Goal: Task Accomplishment & Management: Complete application form

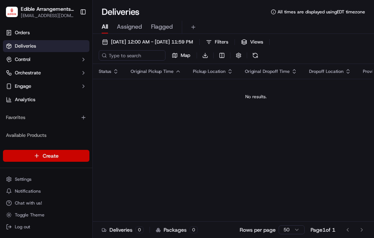
click at [62, 159] on html "Edible Arrangements - [GEOGRAPHIC_DATA] [EMAIL_ADDRESS][DOMAIN_NAME] Toggle Sid…" at bounding box center [187, 119] width 374 height 238
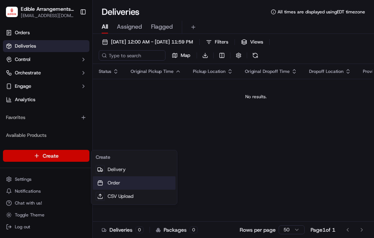
click at [111, 182] on link "Order" at bounding box center [134, 182] width 83 height 13
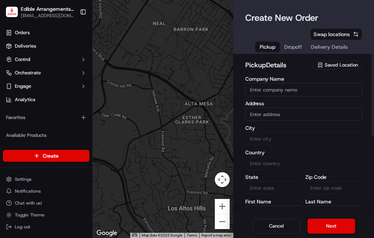
click at [342, 66] on span "Saved Location" at bounding box center [341, 65] width 33 height 7
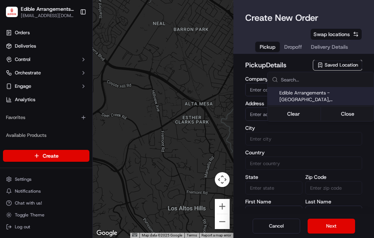
click at [324, 96] on span "Edible Arrangements - [GEOGRAPHIC_DATA], [GEOGRAPHIC_DATA] (FL1132)" at bounding box center [325, 96] width 91 height 13
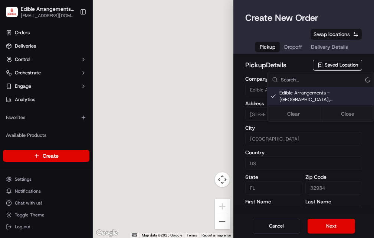
type input "Edible Arrangements - [GEOGRAPHIC_DATA], [GEOGRAPHIC_DATA]"
type input "[STREET_ADDRESS][US_STATE]"
type input "[GEOGRAPHIC_DATA]"
type input "US"
type input "FL"
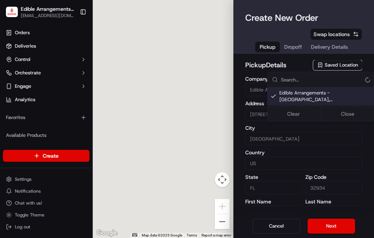
type input "32934"
type input "[EMAIL_ADDRESS][DOMAIN_NAME]"
type input "[PHONE_NUMBER]"
type textarea "Please come inside the store to pick up the arrangement."
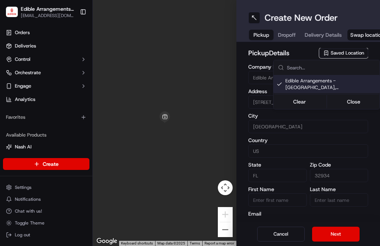
click at [319, 82] on span "Edible Arrangements - [GEOGRAPHIC_DATA], [GEOGRAPHIC_DATA] (FL1132)" at bounding box center [331, 84] width 91 height 13
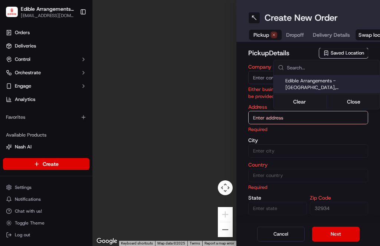
type input "+1"
click at [306, 80] on span "Edible Arrangements - [GEOGRAPHIC_DATA], [GEOGRAPHIC_DATA] (FL1132)" at bounding box center [331, 84] width 91 height 13
type input "Edible Arrangements - [GEOGRAPHIC_DATA], [GEOGRAPHIC_DATA]"
type input "[STREET_ADDRESS][US_STATE]"
type input "[GEOGRAPHIC_DATA]"
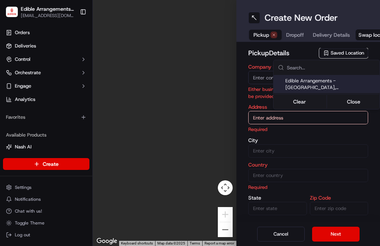
type input "US"
type input "FL"
type input "32934"
type input "[EMAIL_ADDRESS][DOMAIN_NAME]"
type input "[PHONE_NUMBER]"
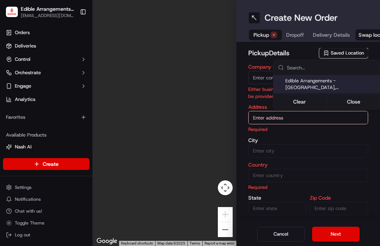
type textarea "Please come inside the store to pick up the arrangement."
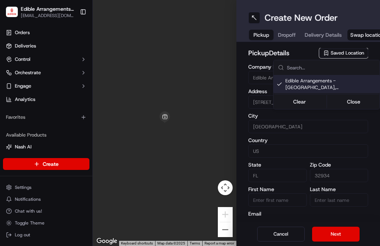
click at [324, 232] on html "Edible Arrangements - [GEOGRAPHIC_DATA] [EMAIL_ADDRESS][DOMAIN_NAME] Toggle Sid…" at bounding box center [190, 123] width 380 height 246
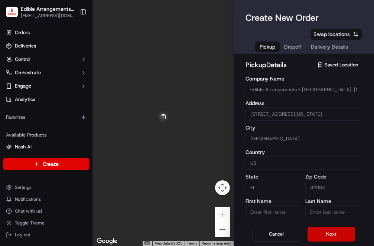
click at [324, 232] on button "Next" at bounding box center [331, 234] width 48 height 15
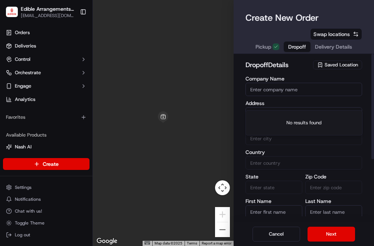
click at [287, 107] on input "text" at bounding box center [303, 113] width 117 height 13
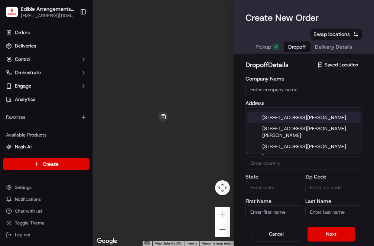
click at [287, 119] on div "[STREET_ADDRESS][PERSON_NAME]" at bounding box center [303, 117] width 113 height 11
type input "[STREET_ADDRESS][PERSON_NAME]"
type input "St. Cloud"
type input "[GEOGRAPHIC_DATA]"
type input "FL"
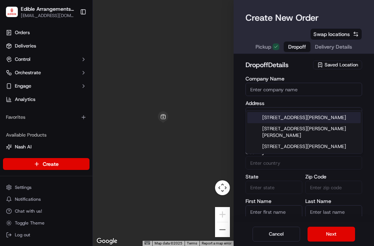
type input "34772"
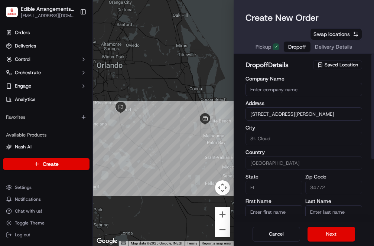
scroll to position [35, 0]
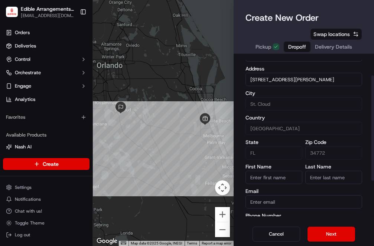
type input "[STREET_ADDRESS][PERSON_NAME]"
click at [285, 171] on input "First Name" at bounding box center [273, 177] width 57 height 13
type input "Dr. [PERSON_NAME]"
click at [329, 171] on input "Last Name" at bounding box center [333, 177] width 57 height 13
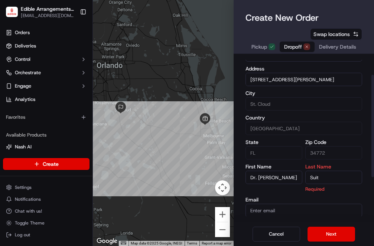
scroll to position [128, 0]
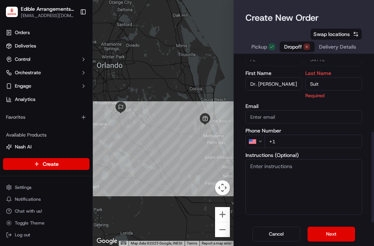
type input "Suit"
click at [292, 135] on input "+1" at bounding box center [313, 141] width 98 height 13
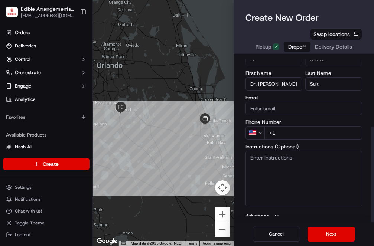
scroll to position [120, 0]
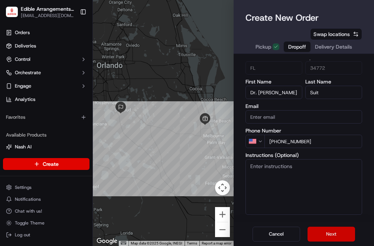
type input "[PHONE_NUMBER]"
click at [326, 233] on button "Next" at bounding box center [331, 234] width 48 height 15
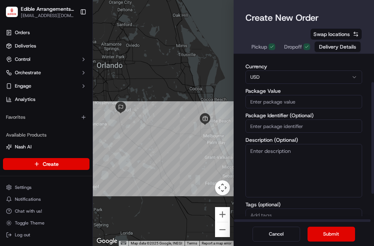
scroll to position [43, 0]
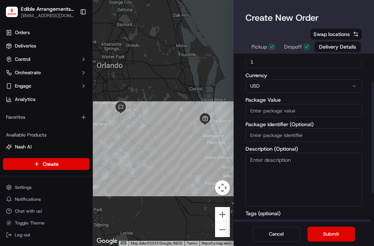
click at [267, 104] on input "Package Value" at bounding box center [303, 110] width 117 height 13
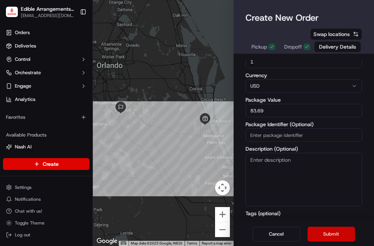
type input "83.69"
click at [328, 230] on button "Submit" at bounding box center [331, 234] width 48 height 15
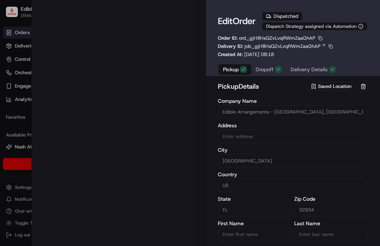
type input "[STREET_ADDRESS][US_STATE]"
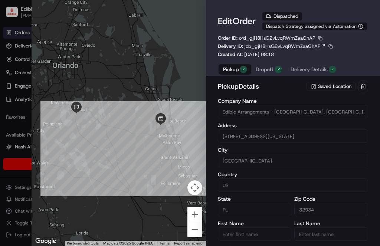
click at [26, 125] on div at bounding box center [190, 123] width 380 height 246
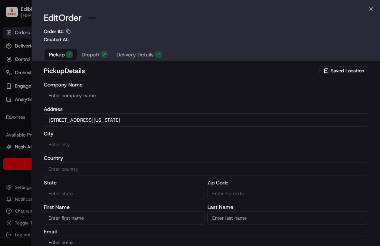
type input "+1"
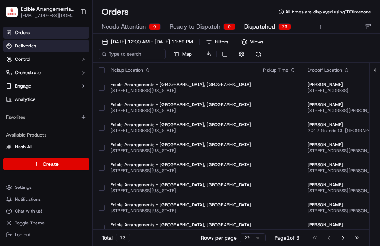
click at [17, 45] on span "Deliveries" at bounding box center [25, 46] width 21 height 7
